Goal: Task Accomplishment & Management: Use online tool/utility

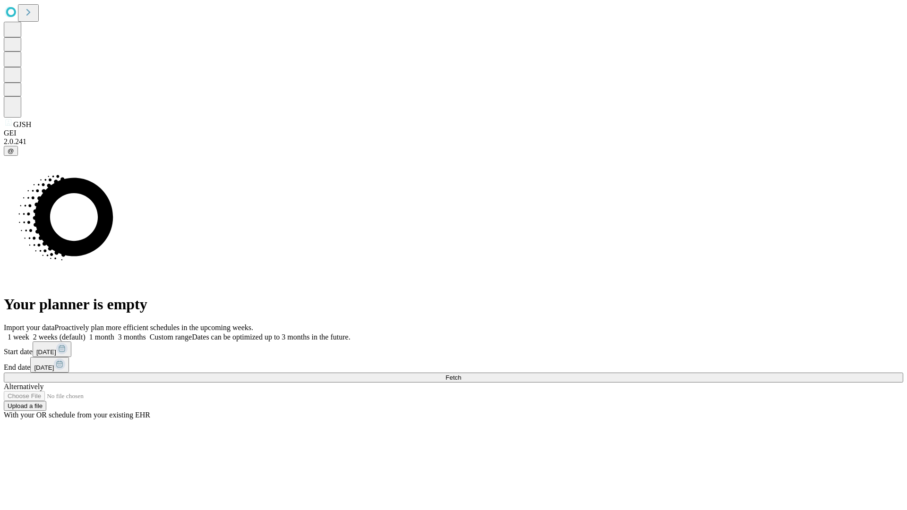
click at [461, 374] on span "Fetch" at bounding box center [454, 377] width 16 height 7
